Goal: Task Accomplishment & Management: Complete application form

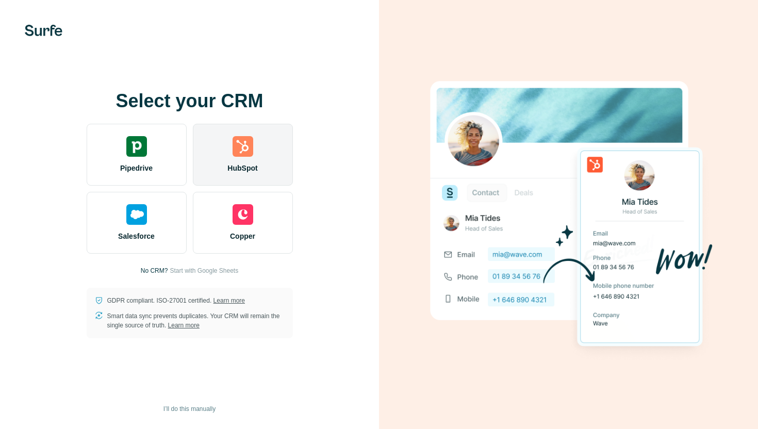
click at [244, 154] on img at bounding box center [243, 146] width 21 height 21
